Goal: Task Accomplishment & Management: Use online tool/utility

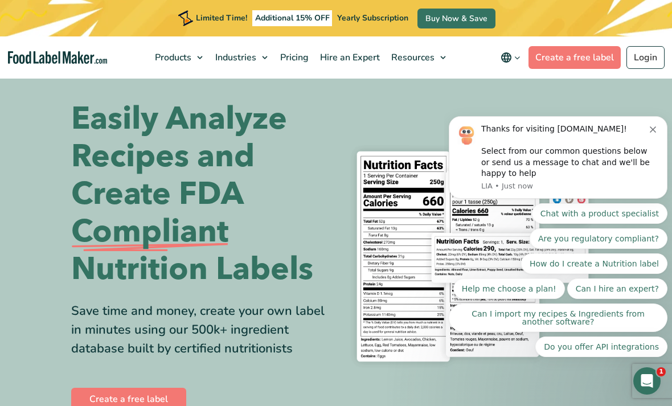
click at [224, 89] on span "Food Nutrition Labelling" at bounding box center [222, 85] width 101 height 13
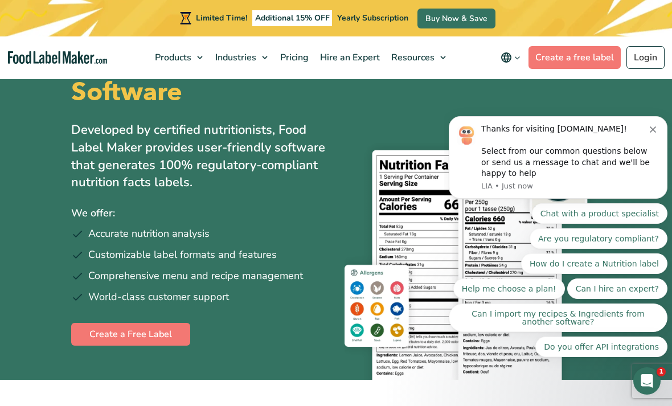
click at [620, 266] on button "How do I create a Nutrition label" at bounding box center [594, 263] width 146 height 20
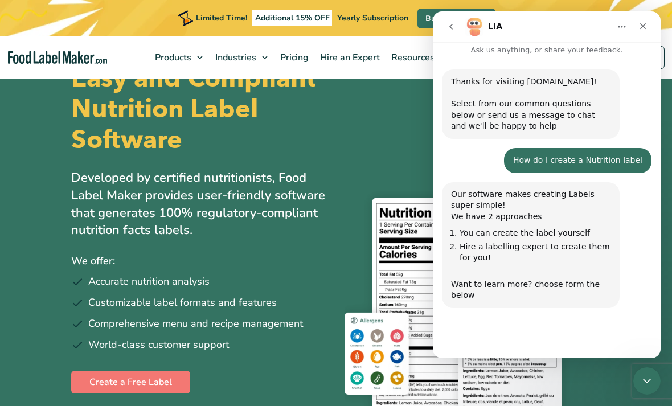
scroll to position [7, 0]
click at [580, 331] on button "Start my free Demo and create a label" at bounding box center [560, 340] width 171 height 23
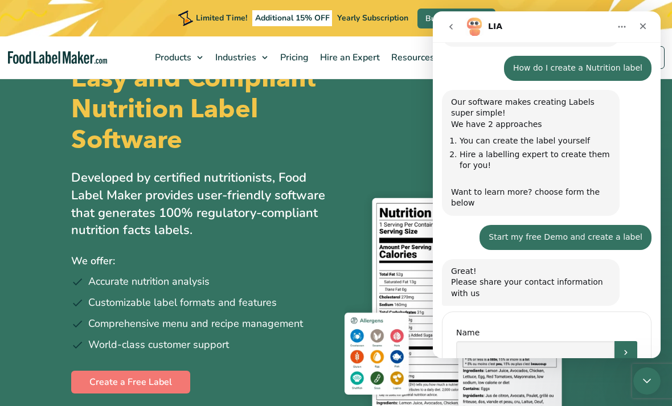
scroll to position [108, 0]
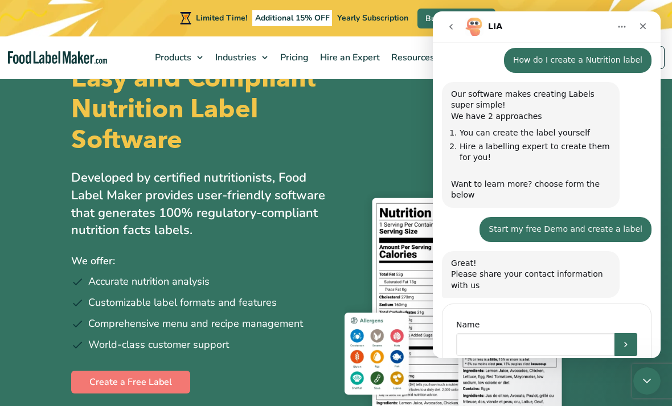
click at [522, 340] on input "Name" at bounding box center [535, 344] width 158 height 23
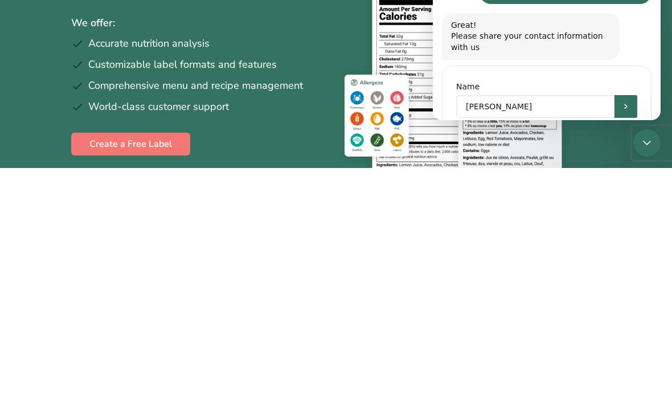
type input "George"
click at [638, 142] on div "Close Intercom Messenger" at bounding box center [646, 142] width 27 height 27
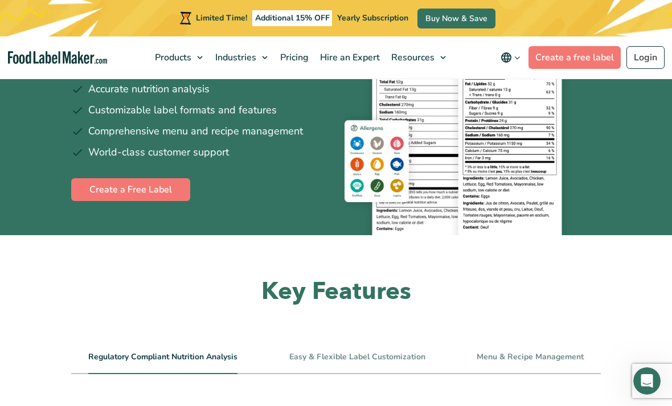
click at [652, 385] on icon "Open Intercom Messenger" at bounding box center [646, 381] width 19 height 19
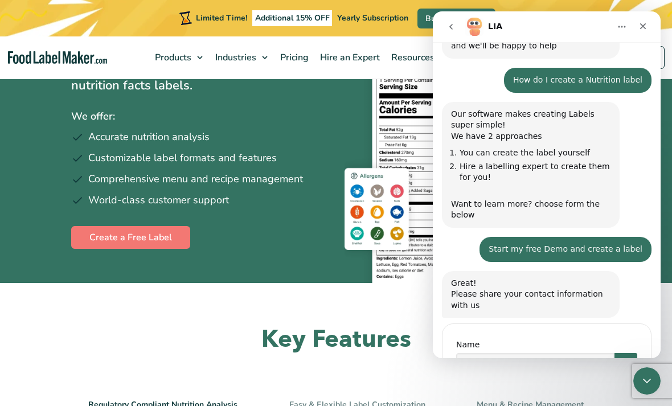
scroll to position [108, 0]
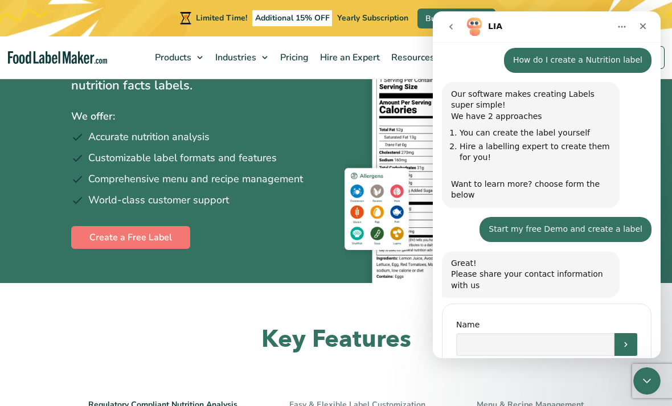
click at [530, 334] on input "Name" at bounding box center [535, 344] width 158 height 23
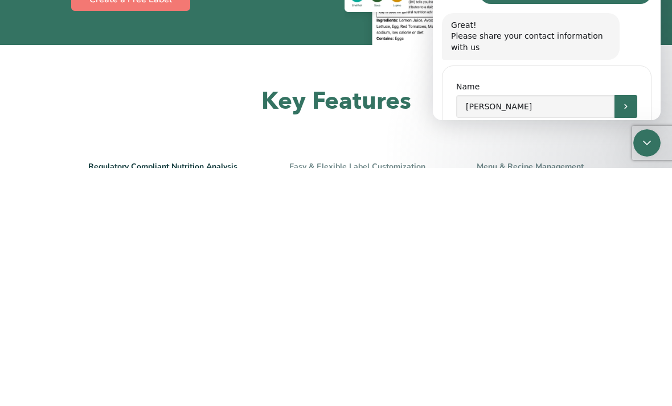
type input "George"
click at [629, 95] on button "Submit" at bounding box center [625, 106] width 23 height 23
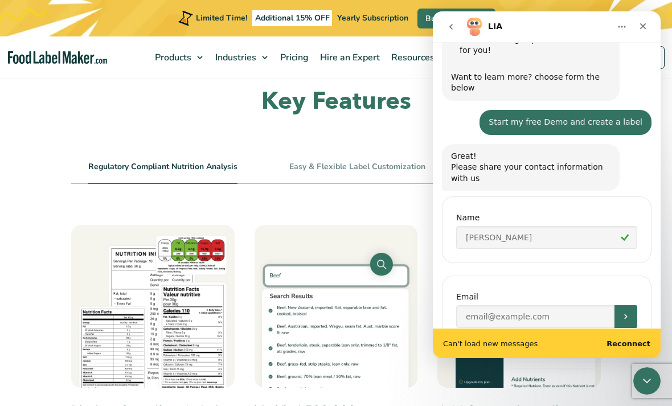
scroll to position [216, 0]
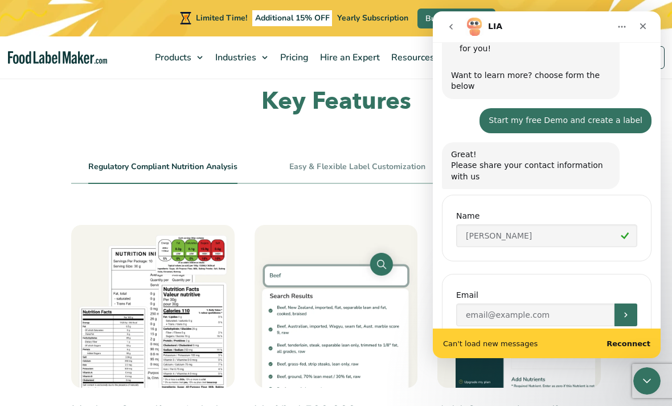
click at [641, 27] on icon "Close" at bounding box center [643, 26] width 6 height 6
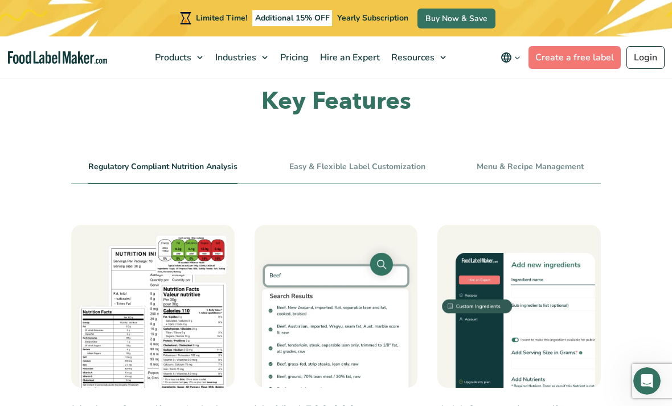
scroll to position [187, 0]
